Goal: Task Accomplishment & Management: Manage account settings

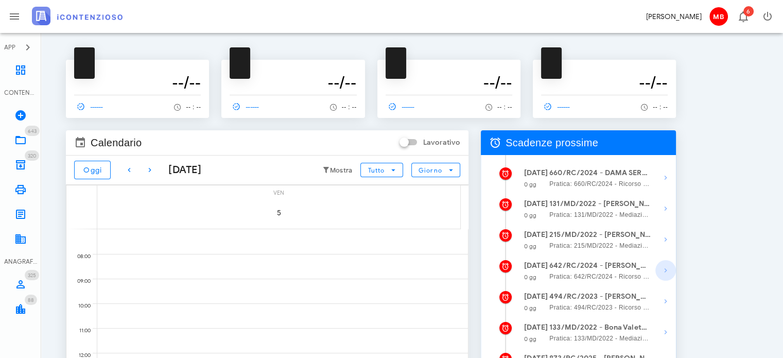
click at [667, 269] on icon "button" at bounding box center [665, 270] width 12 height 12
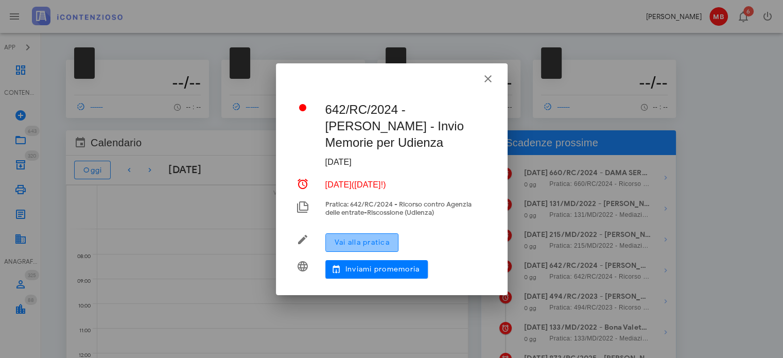
click at [383, 236] on button "Vai alla pratica" at bounding box center [361, 242] width 73 height 19
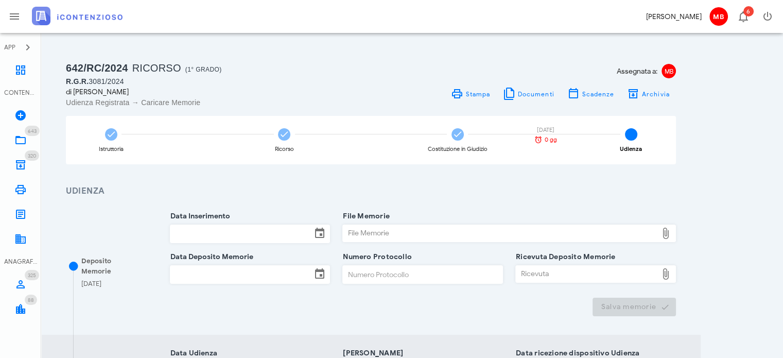
click at [229, 225] on input "Data Inserimento" at bounding box center [241, 234] width 142 height 18
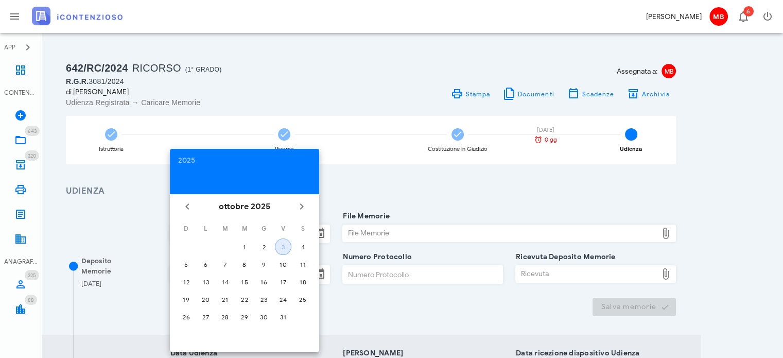
click at [282, 243] on div "3" at bounding box center [282, 247] width 15 height 8
type input "03/10/2025"
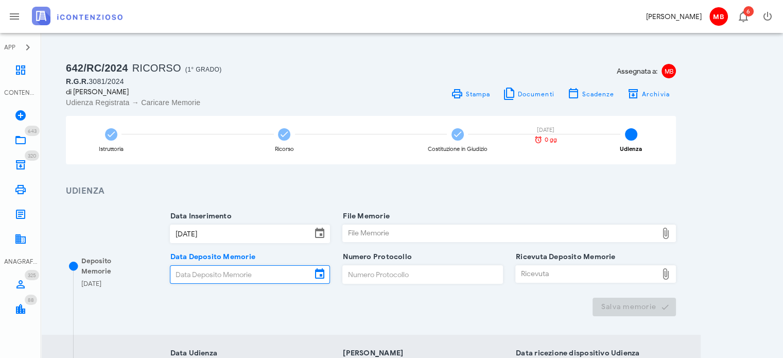
click at [243, 271] on input "Data Deposito Memorie" at bounding box center [241, 275] width 142 height 18
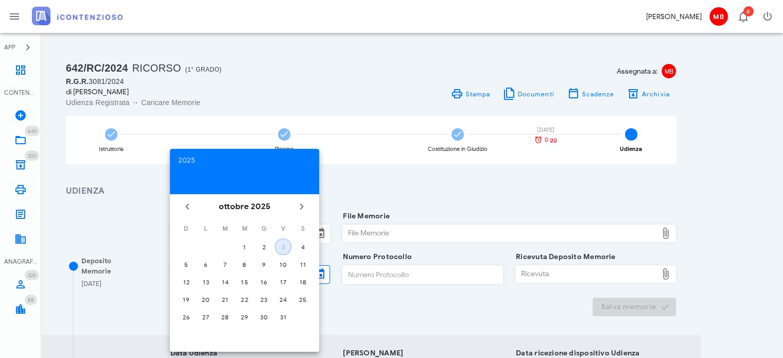
click at [276, 243] on div "3" at bounding box center [282, 247] width 15 height 8
type input "03/10/2025"
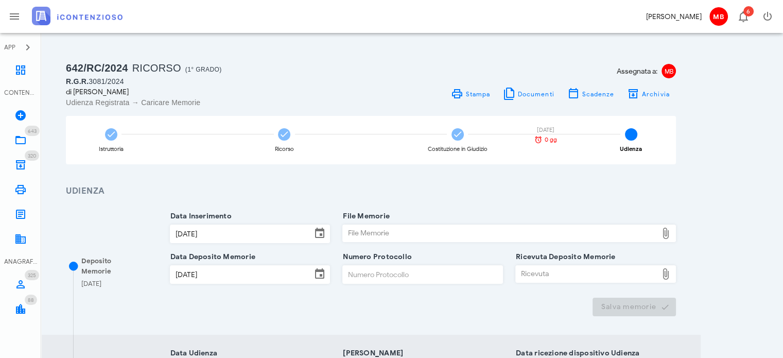
click at [362, 230] on div "File Memorie" at bounding box center [500, 233] width 314 height 16
type input "C:\fakepath\memorie_gullo.pdf"
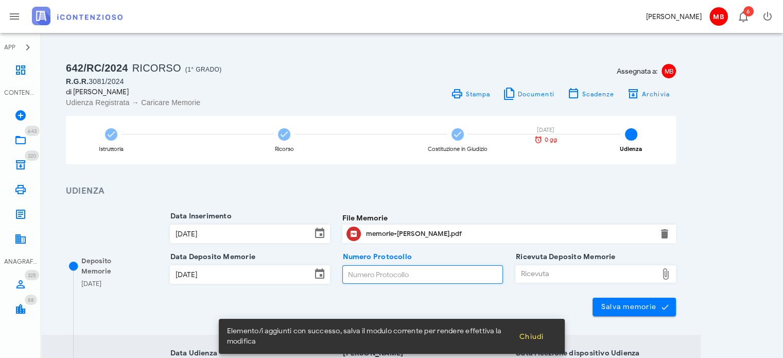
click at [441, 275] on input "Numero Protocollo" at bounding box center [423, 275] width 160 height 18
type input "66"
click at [541, 273] on div "Ricevuta" at bounding box center [587, 274] width 142 height 16
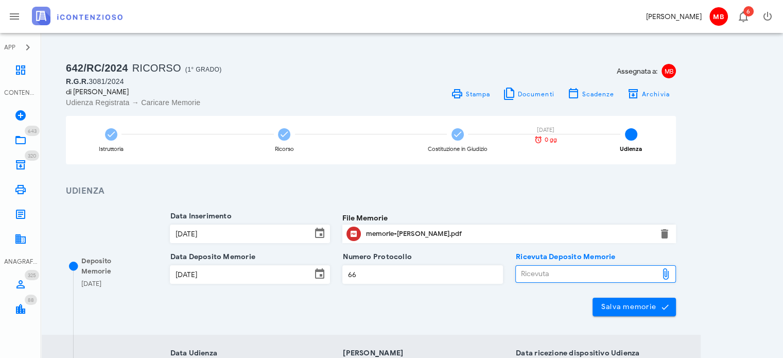
type input "C:\fakepath\NIR_D-3703034-2025.pdf"
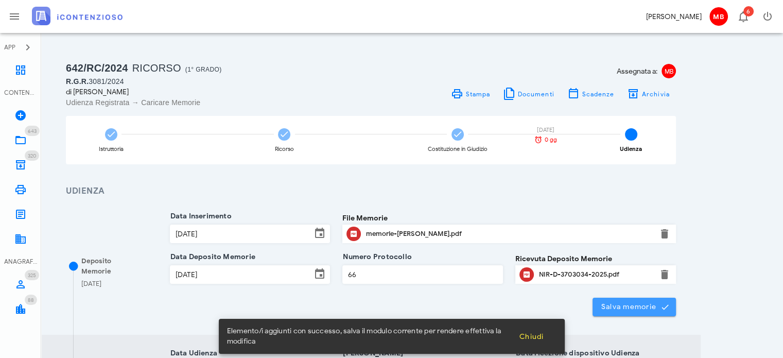
click at [627, 308] on span "Salva memorie" at bounding box center [634, 306] width 67 height 9
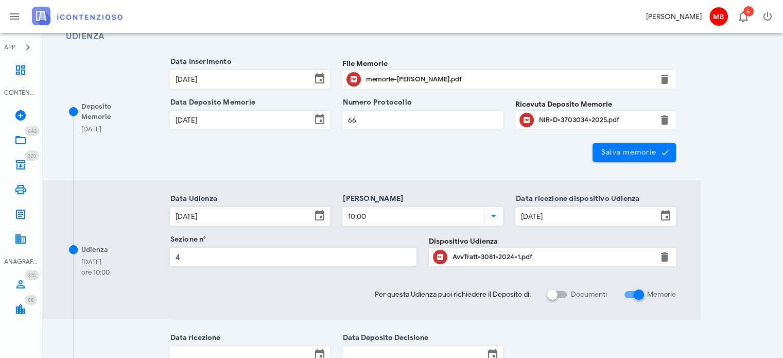
scroll to position [379, 0]
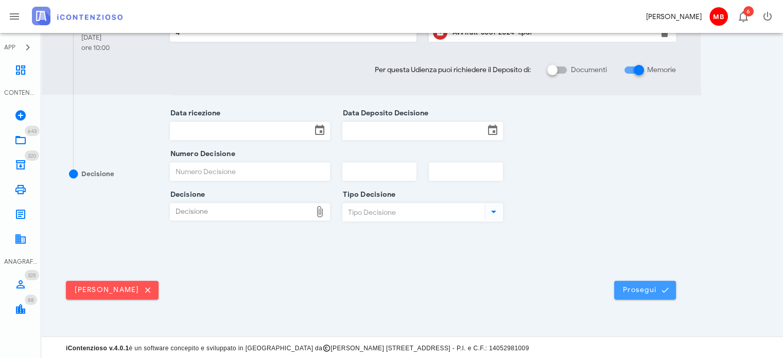
click at [667, 286] on icon "submit" at bounding box center [664, 289] width 9 height 9
click at [630, 286] on span "Prosegui" at bounding box center [644, 289] width 45 height 9
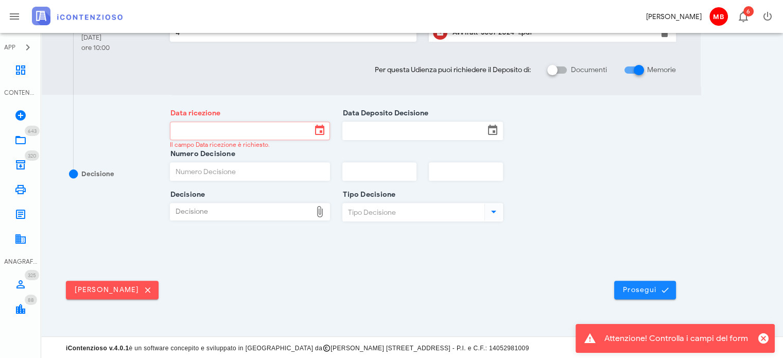
scroll to position [0, 0]
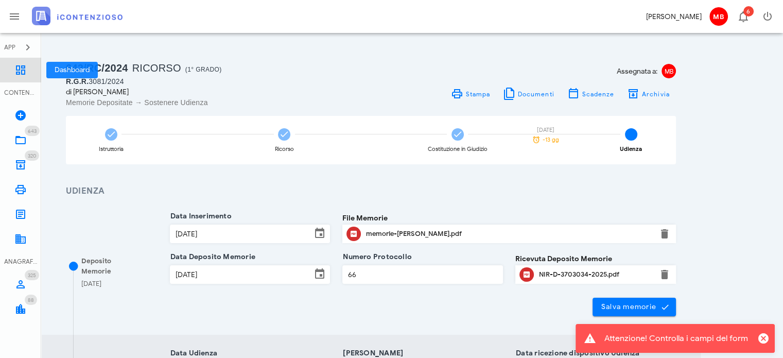
click at [21, 69] on icon at bounding box center [20, 70] width 12 height 12
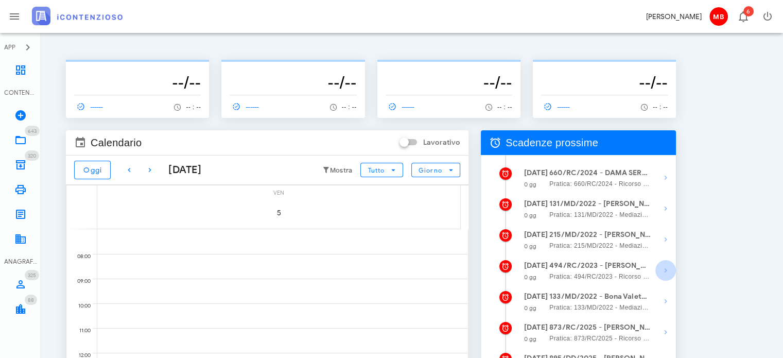
click at [666, 269] on icon "button" at bounding box center [665, 270] width 12 height 12
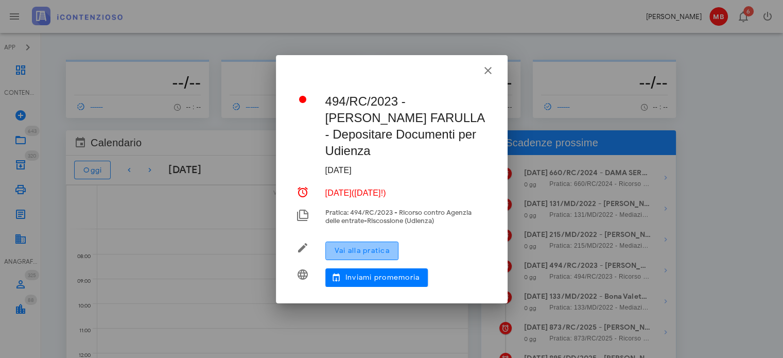
click at [349, 246] on span "Vai alla pratica" at bounding box center [362, 250] width 56 height 9
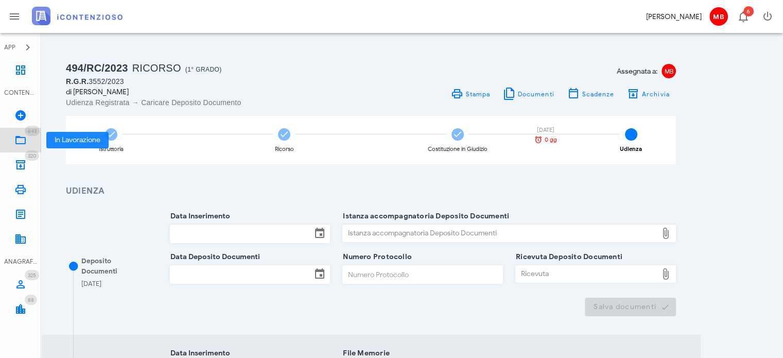
click at [19, 132] on link "643 In Lavorazione 643" at bounding box center [20, 140] width 41 height 25
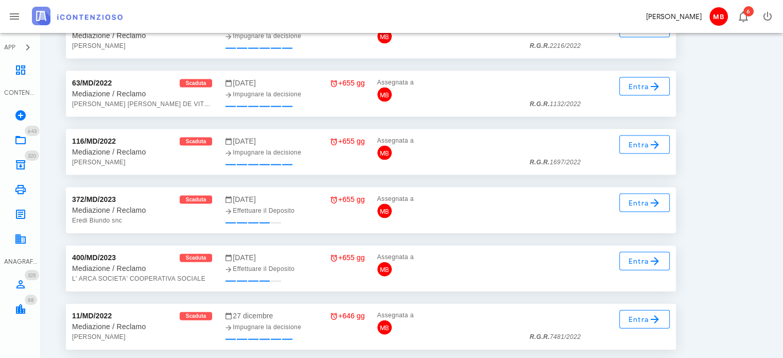
scroll to position [2235, 0]
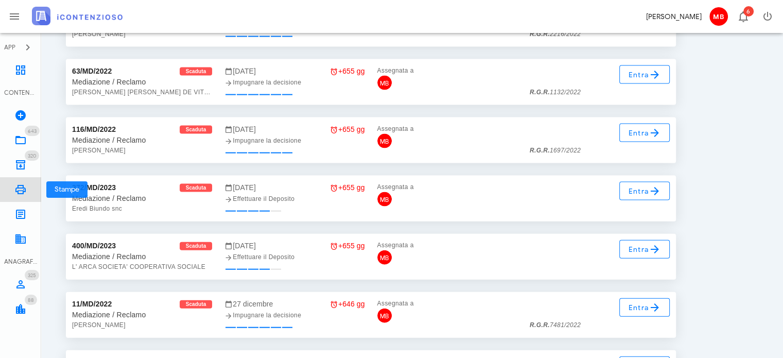
click at [19, 188] on icon at bounding box center [20, 189] width 12 height 12
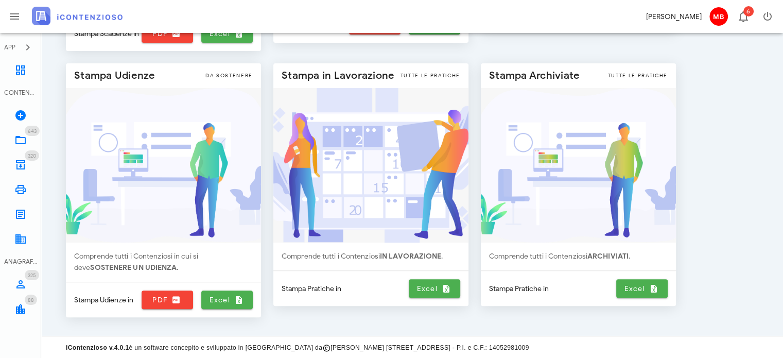
scroll to position [300, 0]
click at [425, 286] on span "Excel" at bounding box center [434, 287] width 43 height 9
click at [163, 295] on span "PDF" at bounding box center [167, 298] width 43 height 9
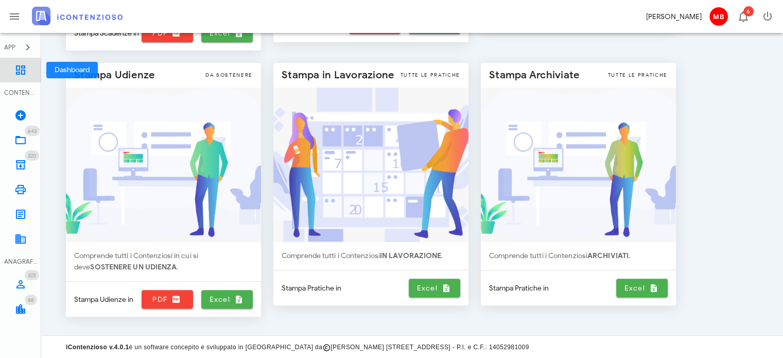
click at [25, 67] on icon at bounding box center [20, 70] width 12 height 12
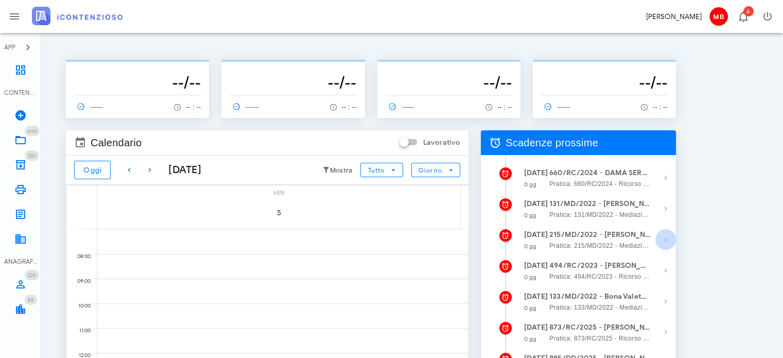
click at [663, 241] on icon "button" at bounding box center [665, 239] width 12 height 12
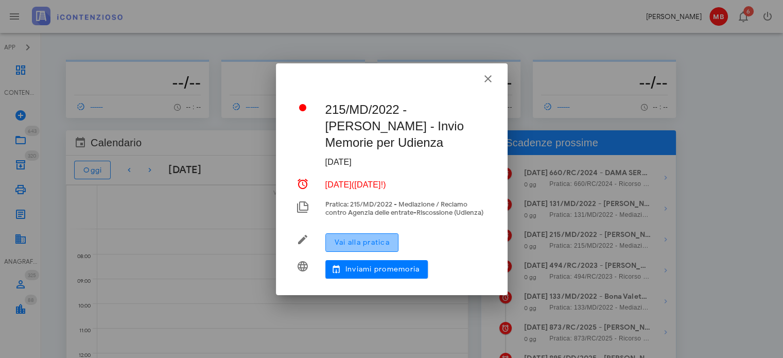
click at [389, 240] on span "Vai alla pratica" at bounding box center [362, 242] width 56 height 9
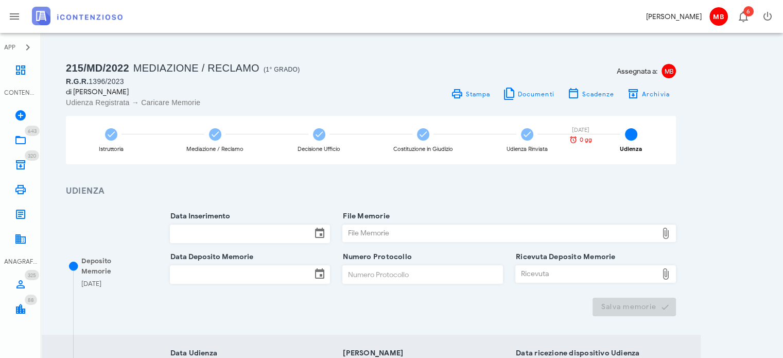
click at [204, 225] on input "Data Inserimento" at bounding box center [241, 234] width 142 height 18
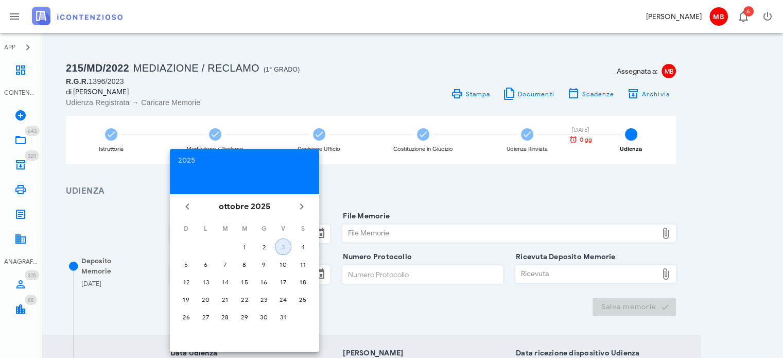
click at [285, 240] on button "3" at bounding box center [283, 246] width 16 height 16
type input "03/10/2025"
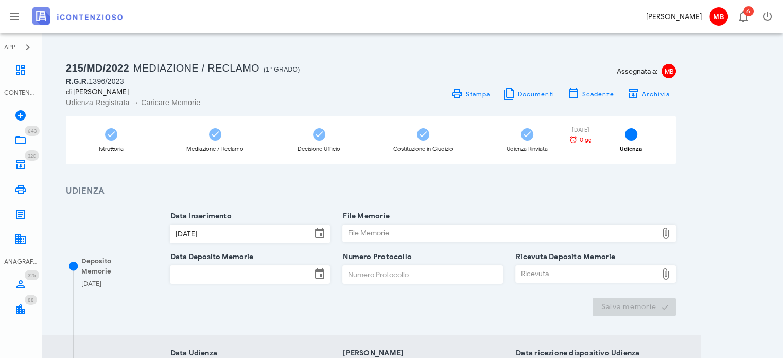
click at [222, 266] on div "Data Deposito Memorie" at bounding box center [250, 277] width 161 height 41
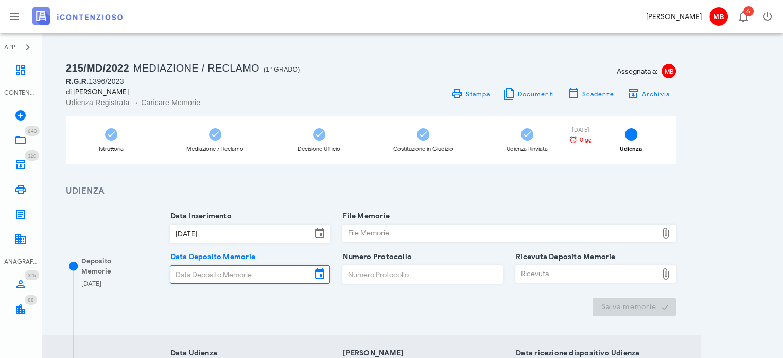
click at [225, 273] on input "Data Deposito Memorie" at bounding box center [241, 275] width 142 height 18
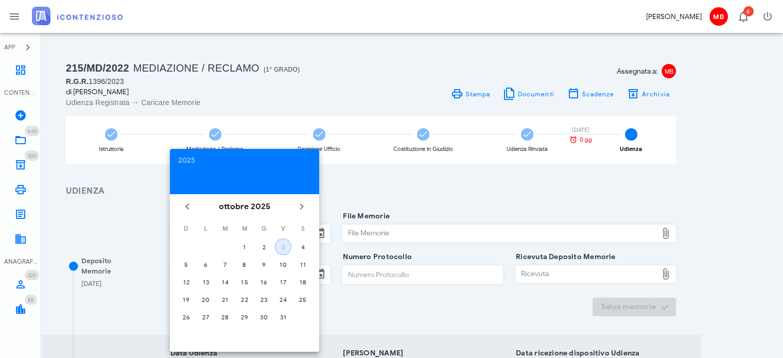
drag, startPoint x: 281, startPoint y: 244, endPoint x: 312, endPoint y: 257, distance: 33.9
click at [283, 244] on div "3" at bounding box center [282, 247] width 15 height 8
type input "03/10/2025"
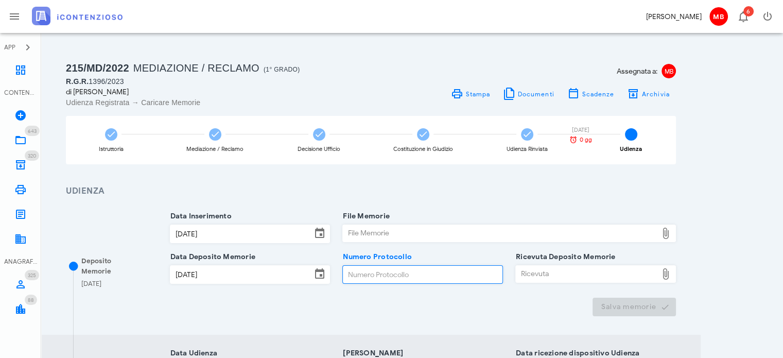
click at [355, 270] on input "Numero Protocollo" at bounding box center [423, 275] width 160 height 18
type input "44"
click at [374, 230] on div "File Memorie" at bounding box center [500, 233] width 314 height 16
type input "C:\fakepath\memorie_vaccaro.pdf"
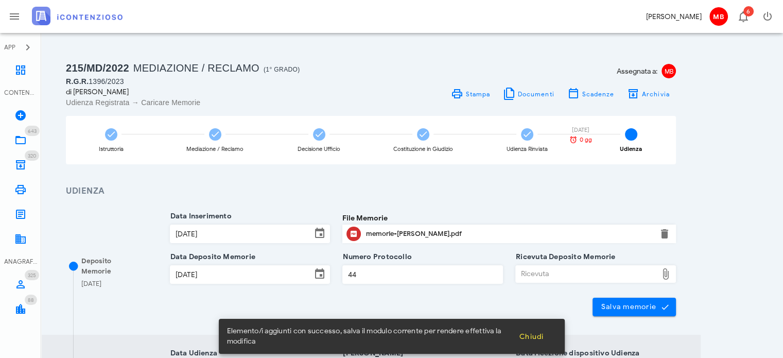
click at [533, 267] on div "Ricevuta" at bounding box center [587, 274] width 142 height 16
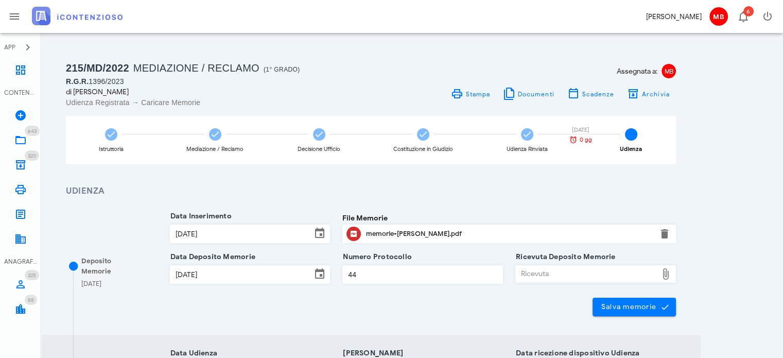
type input "C:\fakepath\NIR_D-3703274-2025.pdf"
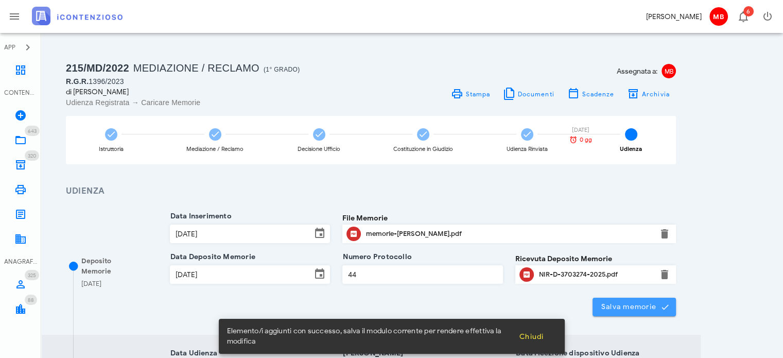
click at [626, 304] on span "Salva memorie" at bounding box center [634, 306] width 67 height 9
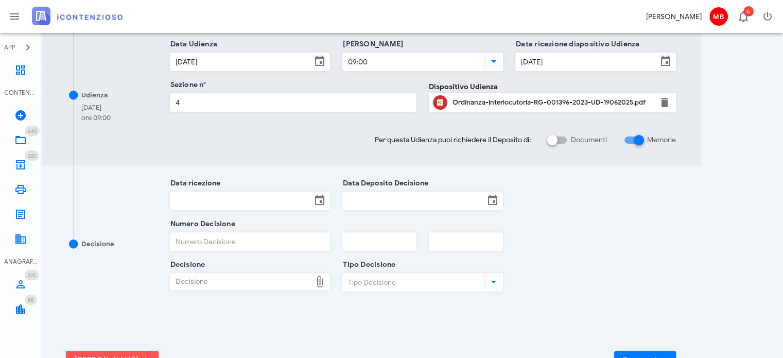
scroll to position [379, 0]
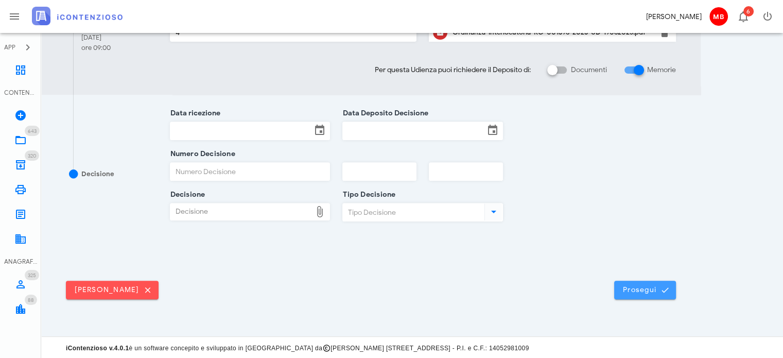
click at [644, 290] on span "Prosegui" at bounding box center [644, 289] width 45 height 9
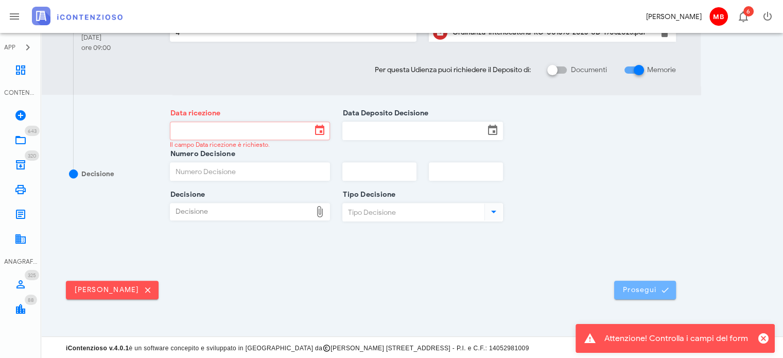
click at [665, 292] on icon "submit" at bounding box center [664, 289] width 9 height 9
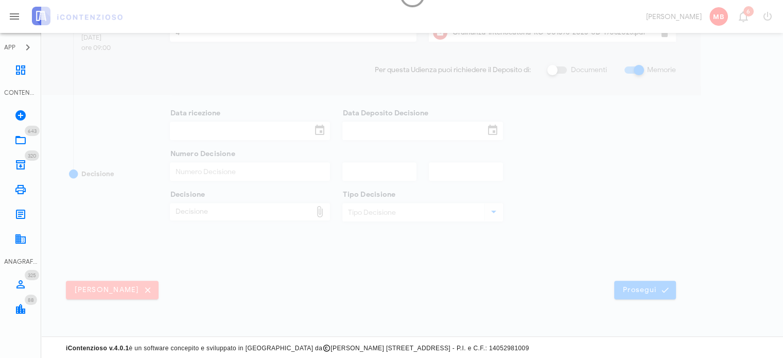
scroll to position [0, 0]
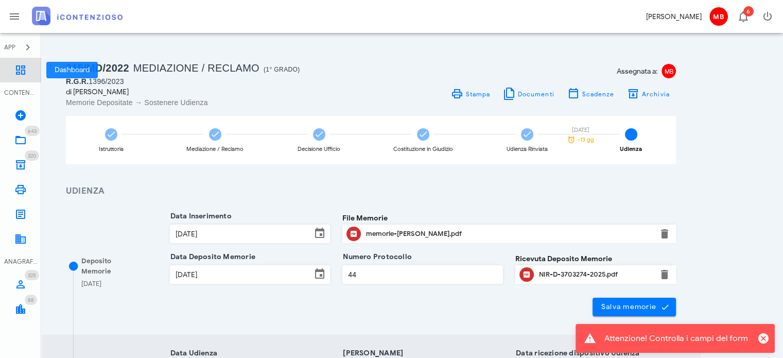
click at [20, 72] on icon at bounding box center [20, 70] width 12 height 12
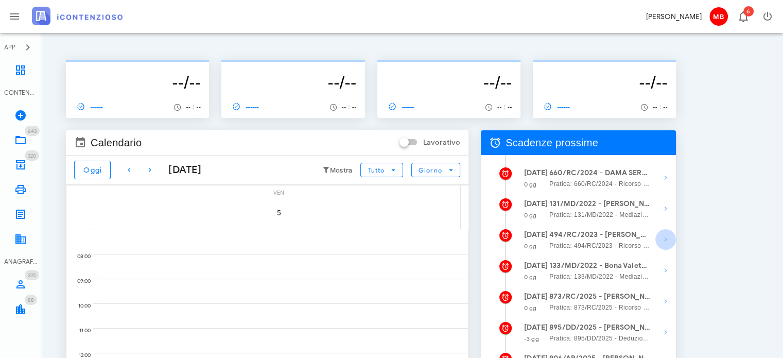
click at [663, 241] on icon "button" at bounding box center [665, 239] width 12 height 12
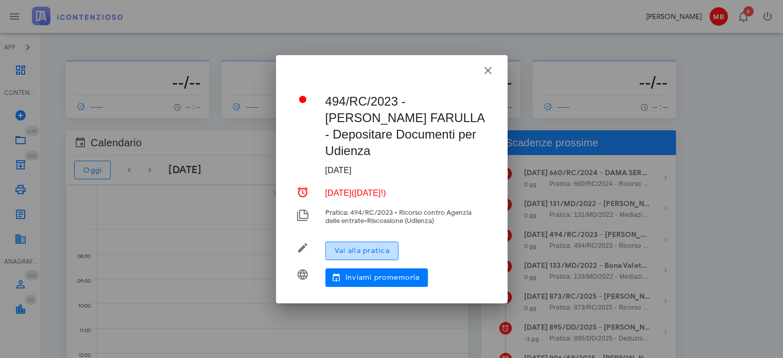
click at [379, 241] on button "Vai alla pratica" at bounding box center [361, 250] width 73 height 19
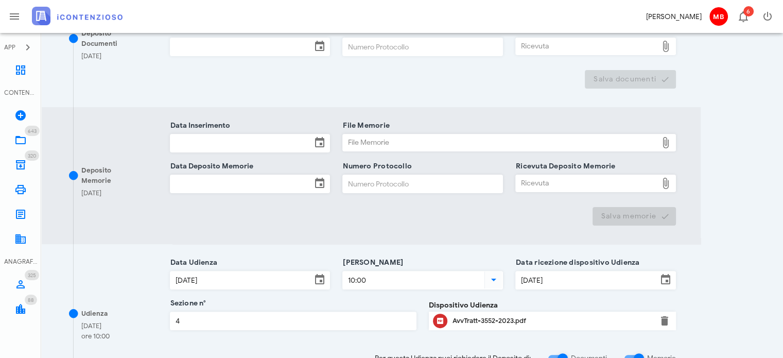
scroll to position [309, 0]
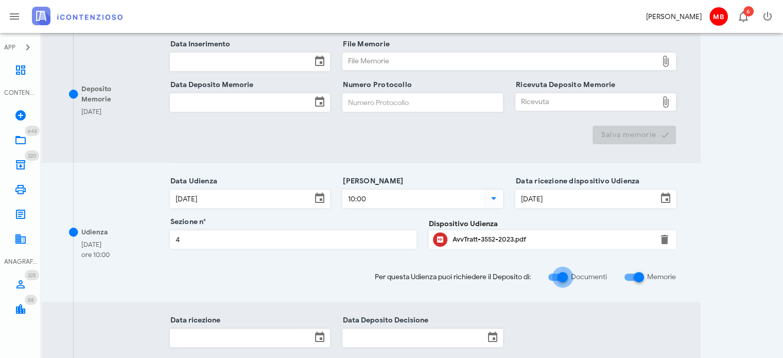
click at [565, 275] on div at bounding box center [563, 277] width 18 height 18
checkbox input "false"
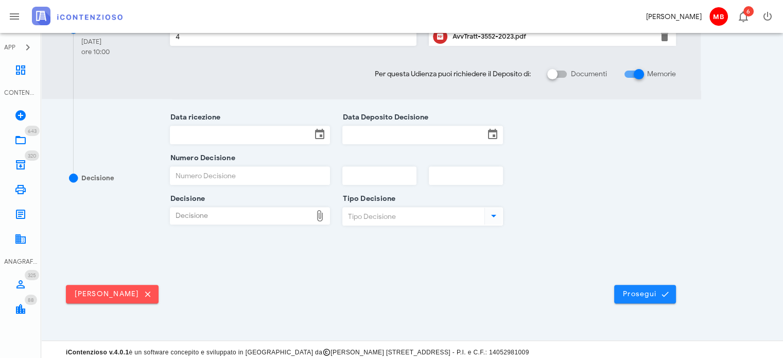
scroll to position [379, 0]
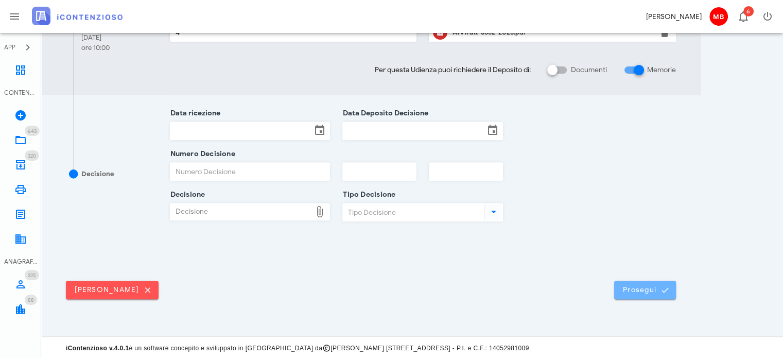
click at [636, 285] on span "Prosegui" at bounding box center [644, 289] width 45 height 9
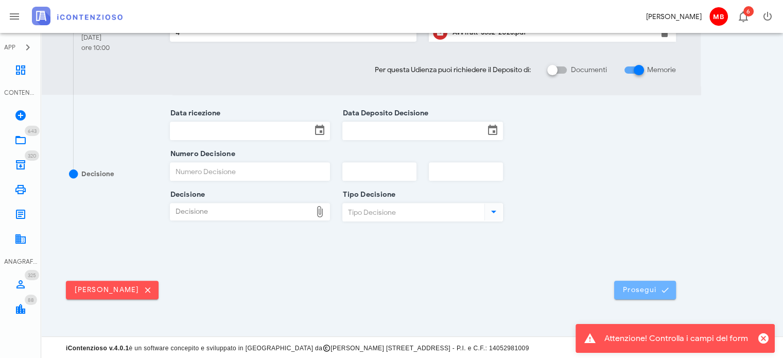
click at [639, 286] on span "Prosegui" at bounding box center [644, 289] width 45 height 9
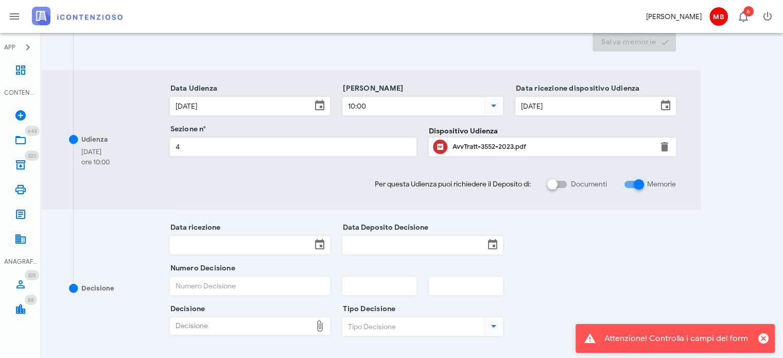
scroll to position [309, 0]
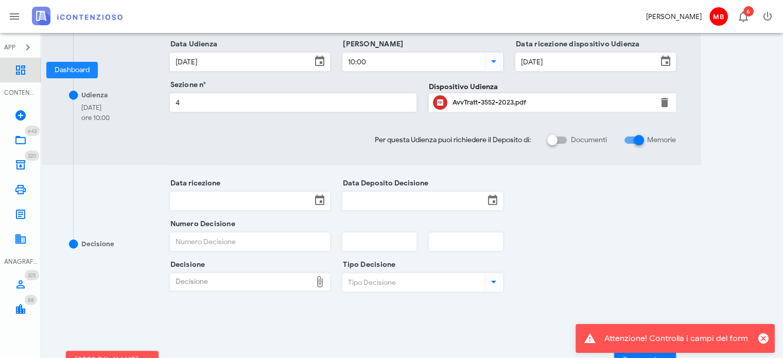
click at [21, 66] on icon at bounding box center [20, 70] width 12 height 12
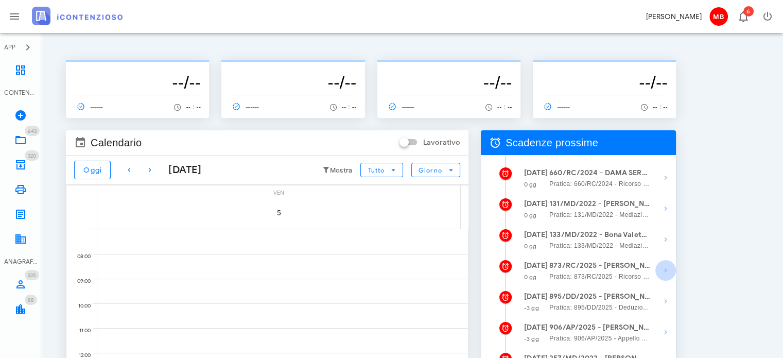
click at [664, 269] on icon "button" at bounding box center [665, 270] width 12 height 12
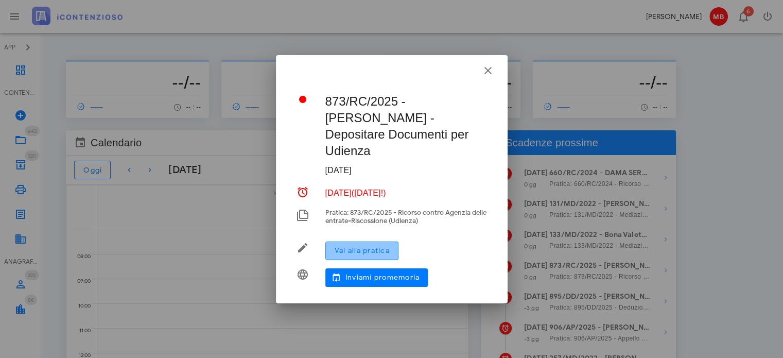
click at [398, 241] on button "Vai alla pratica" at bounding box center [361, 250] width 73 height 19
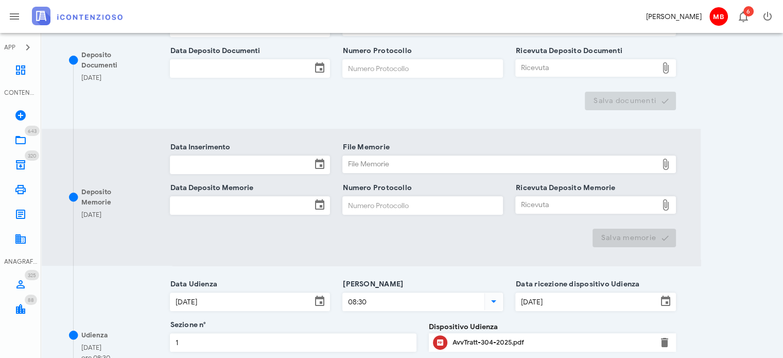
scroll to position [463, 0]
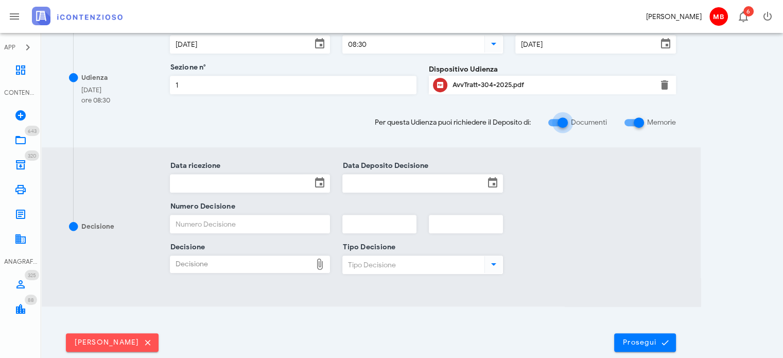
click at [564, 125] on div at bounding box center [563, 123] width 18 height 18
checkbox input "false"
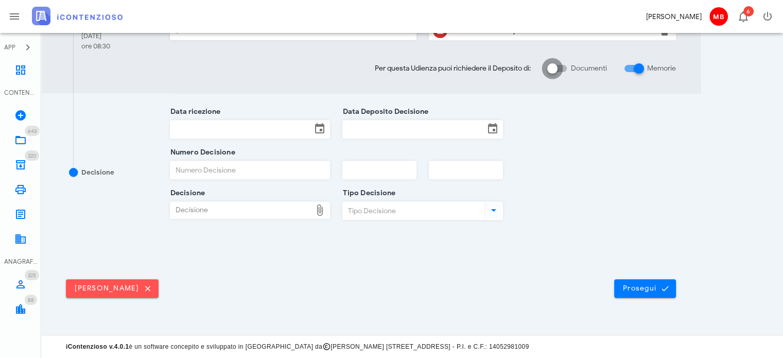
scroll to position [379, 0]
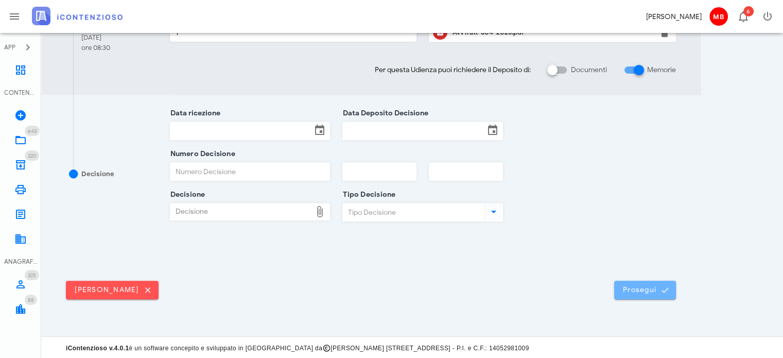
click at [640, 283] on button "Prosegui" at bounding box center [645, 290] width 62 height 19
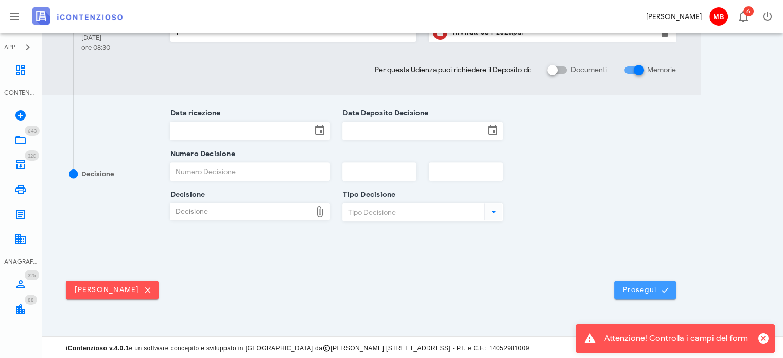
click at [630, 288] on span "Prosegui" at bounding box center [644, 289] width 45 height 9
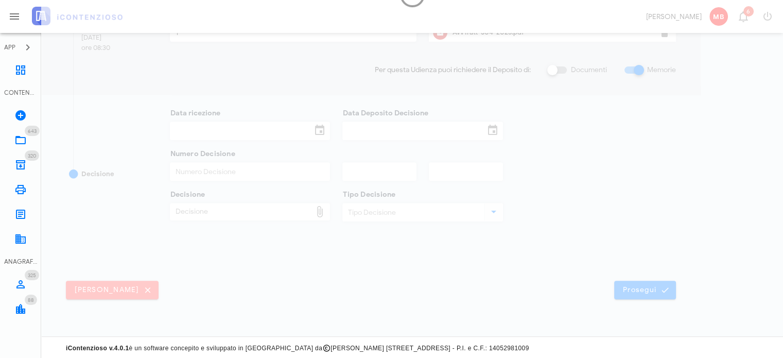
scroll to position [0, 0]
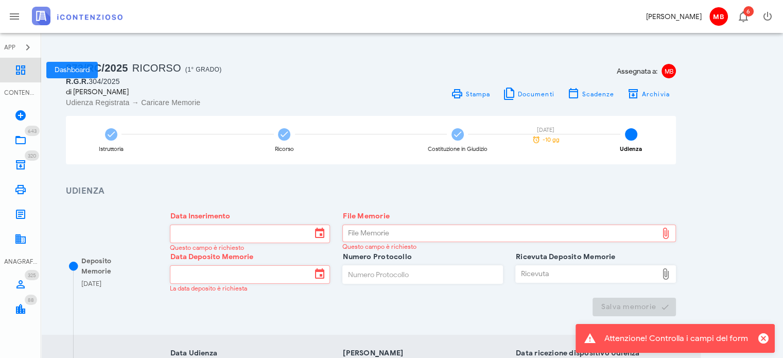
click at [24, 74] on icon at bounding box center [20, 70] width 12 height 12
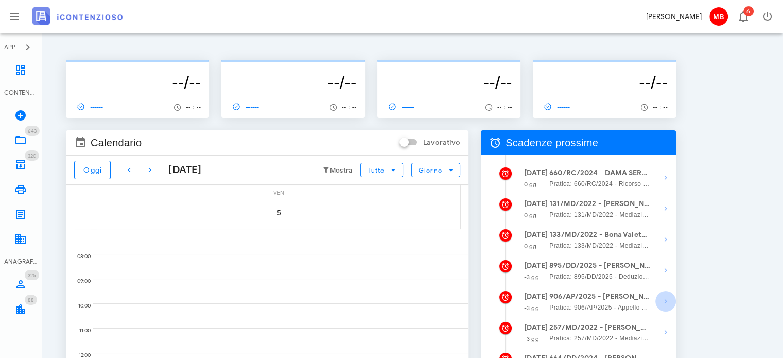
click at [666, 303] on icon "button" at bounding box center [665, 301] width 12 height 12
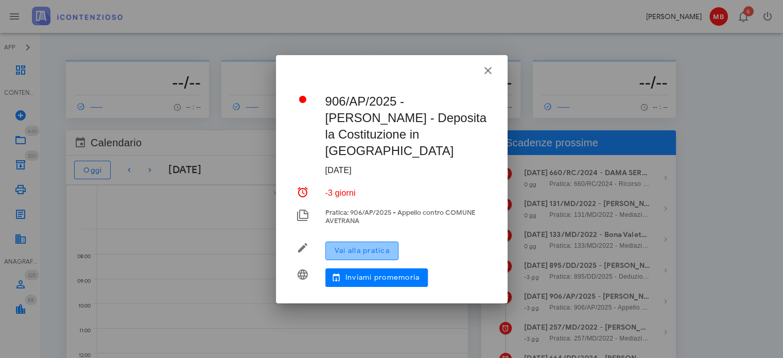
click at [385, 246] on span "Vai alla pratica" at bounding box center [362, 250] width 56 height 9
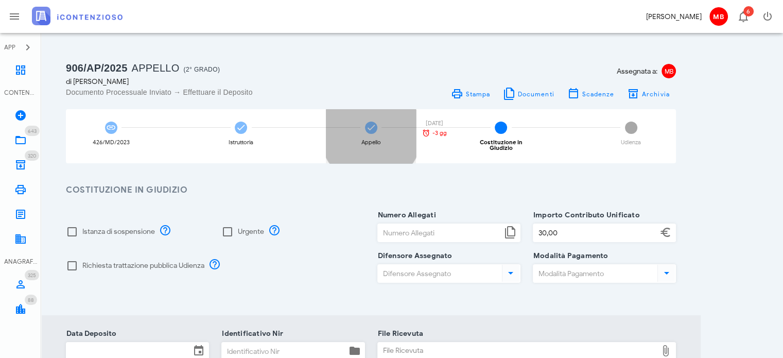
click at [373, 136] on div "Appello 06/10/2025 -3 gg" at bounding box center [371, 136] width 90 height 54
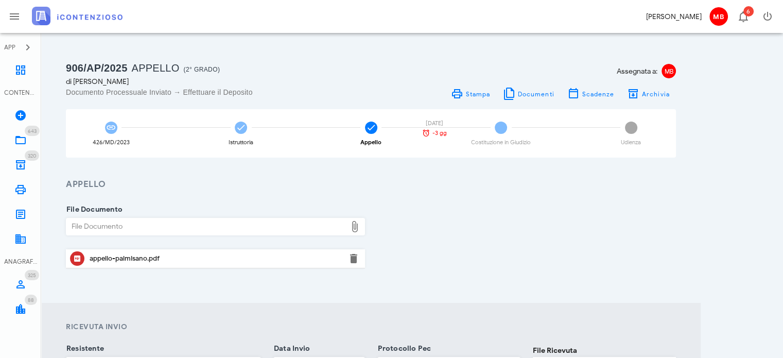
scroll to position [103, 0]
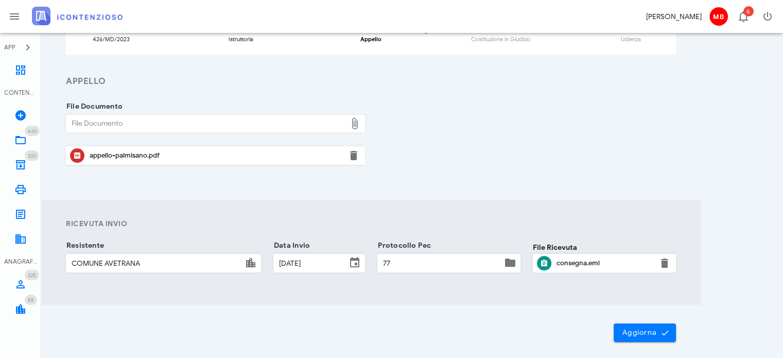
click at [130, 149] on div "appello-palmisano.pdf" at bounding box center [216, 155] width 252 height 16
click at [22, 64] on icon at bounding box center [20, 70] width 12 height 12
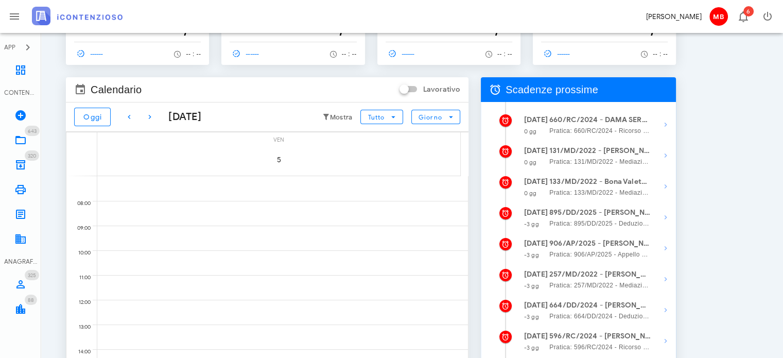
scroll to position [103, 0]
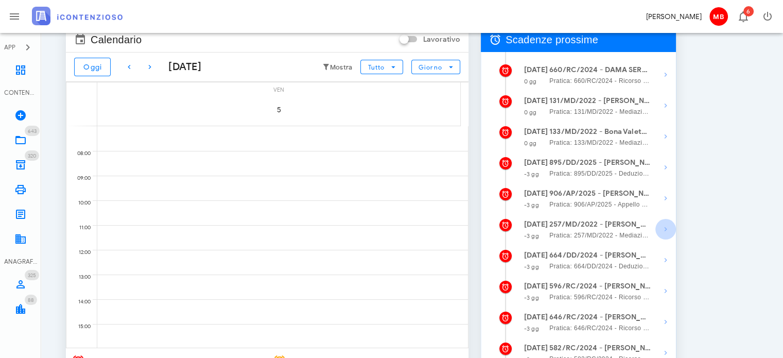
click at [666, 230] on icon "button" at bounding box center [665, 229] width 12 height 12
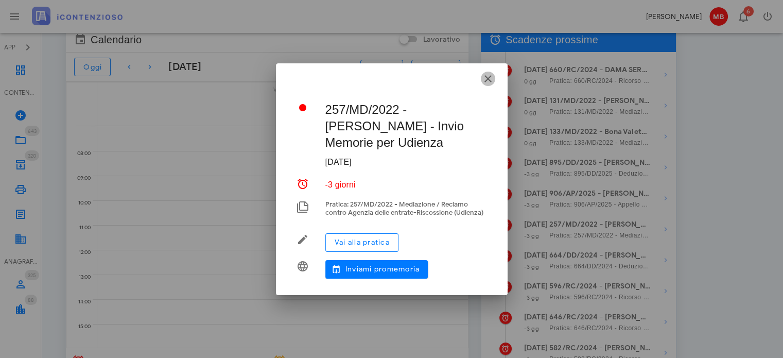
click at [491, 77] on icon "button" at bounding box center [488, 79] width 12 height 12
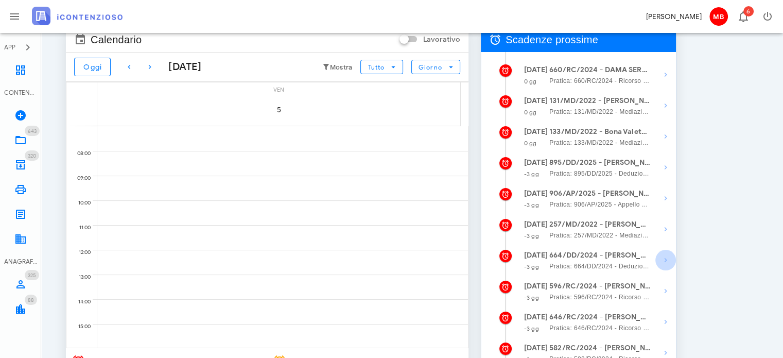
click at [662, 262] on icon "button" at bounding box center [665, 260] width 12 height 12
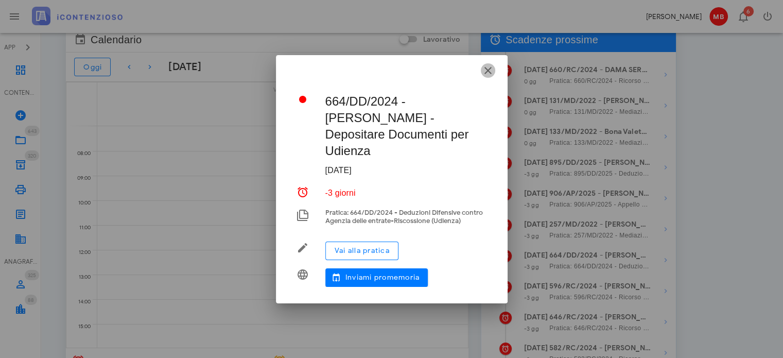
click at [491, 76] on icon "button" at bounding box center [488, 70] width 12 height 12
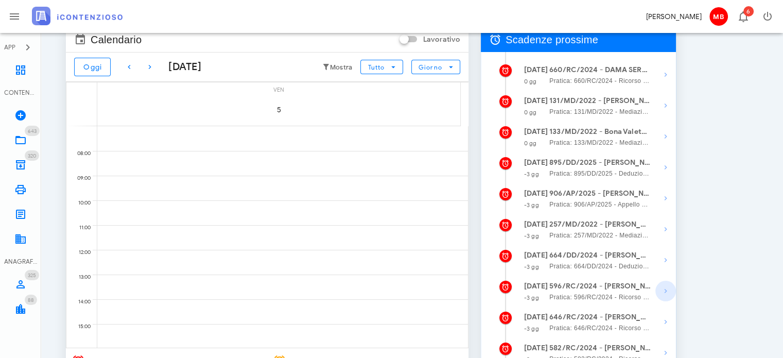
click at [663, 293] on icon "button" at bounding box center [665, 291] width 12 height 12
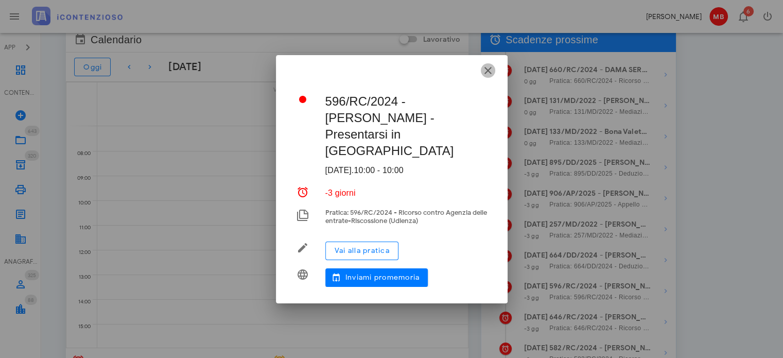
click at [486, 77] on icon "button" at bounding box center [488, 70] width 12 height 12
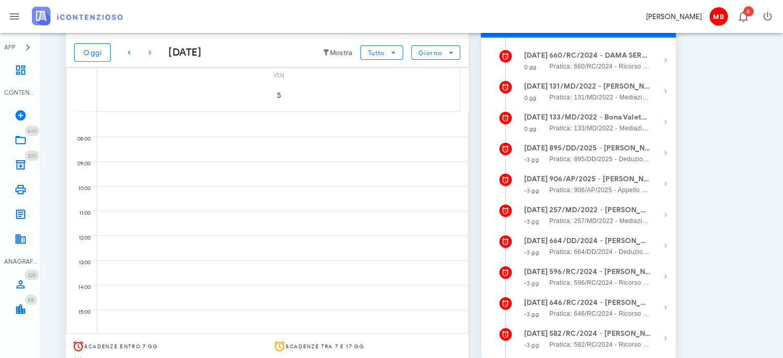
scroll to position [154, 0]
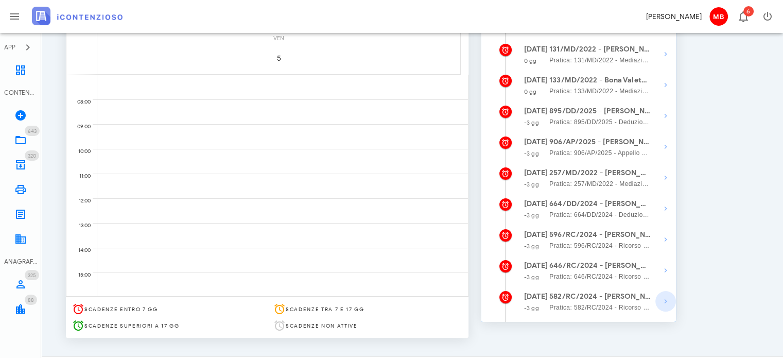
click at [662, 301] on icon "button" at bounding box center [665, 301] width 12 height 12
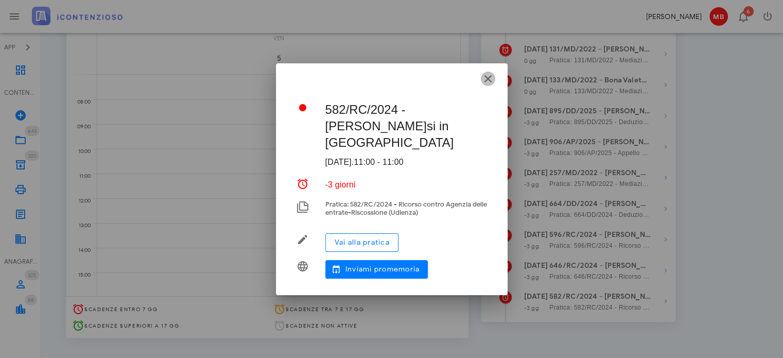
click at [486, 80] on icon "button" at bounding box center [488, 79] width 12 height 12
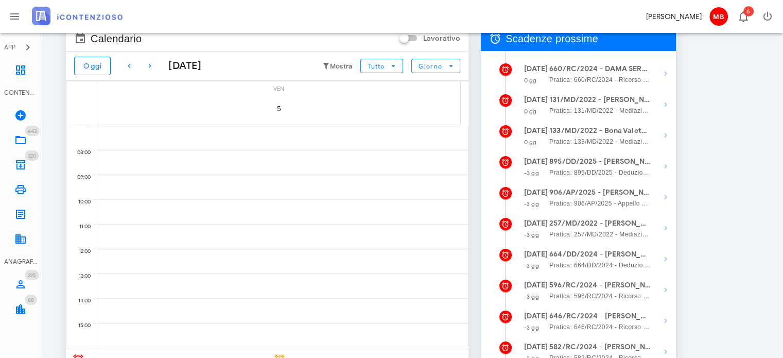
scroll to position [103, 0]
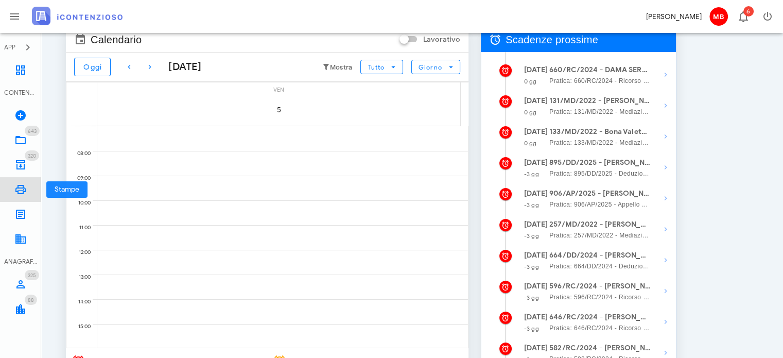
click at [19, 193] on icon at bounding box center [20, 189] width 12 height 12
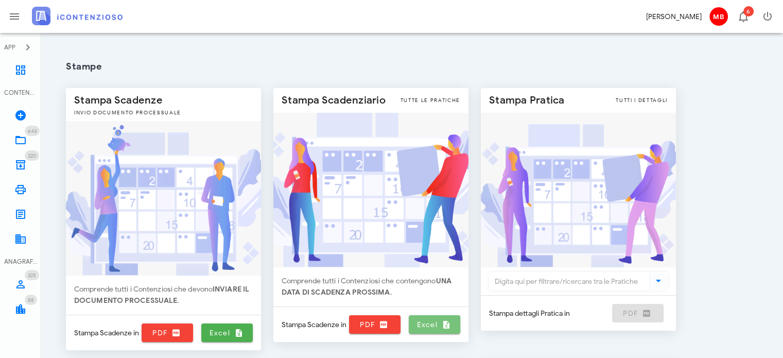
click at [428, 329] on link "Excel" at bounding box center [434, 324] width 51 height 19
